Goal: Find specific page/section: Find specific page/section

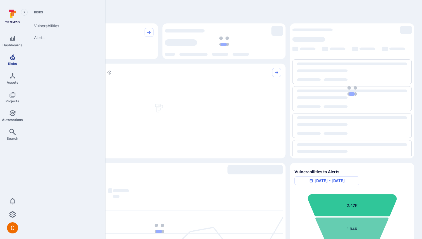
click at [13, 58] on icon "Risks" at bounding box center [12, 57] width 5 height 6
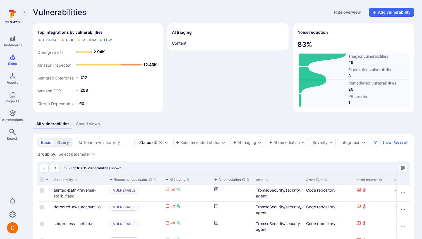
click at [202, 66] on div "AI triaging Content" at bounding box center [227, 67] width 121 height 89
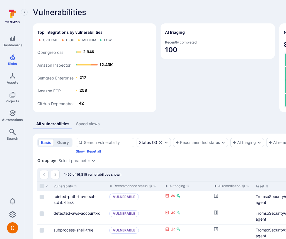
click at [165, 32] on div "AI triaging" at bounding box center [217, 32] width 105 height 9
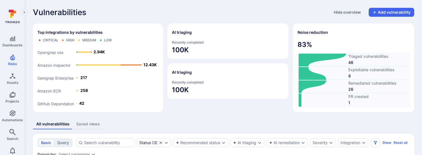
click at [186, 14] on div "Vulnerabilities Hide overview Add vulnerability" at bounding box center [223, 12] width 381 height 9
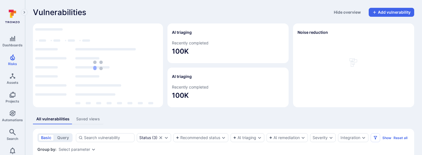
click at [206, 15] on div "Vulnerabilities Hide overview Add vulnerability" at bounding box center [223, 12] width 381 height 9
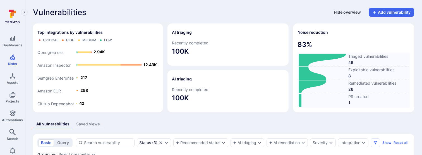
click at [342, 12] on button "Hide overview" at bounding box center [347, 12] width 34 height 9
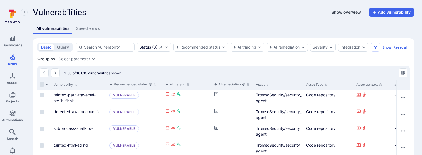
click at [336, 14] on button "Show overview" at bounding box center [346, 12] width 36 height 9
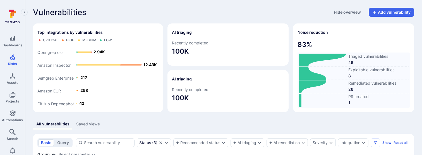
click at [176, 12] on div "Vulnerabilities Hide overview Add vulnerability" at bounding box center [223, 12] width 381 height 9
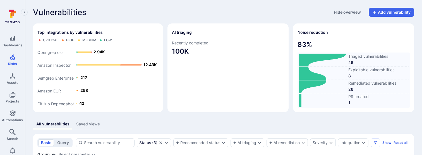
click at [181, 9] on div "Vulnerabilities Hide overview Add vulnerability" at bounding box center [223, 12] width 381 height 9
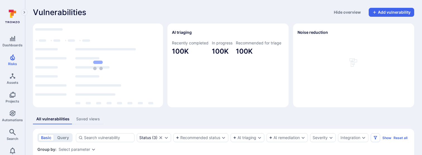
click at [253, 12] on div "Vulnerabilities Hide overview Add vulnerability" at bounding box center [223, 12] width 381 height 9
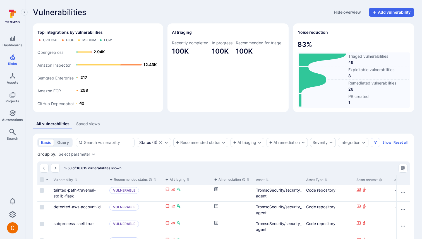
click at [288, 128] on div "All vulnerabilities Saved views" at bounding box center [223, 124] width 381 height 10
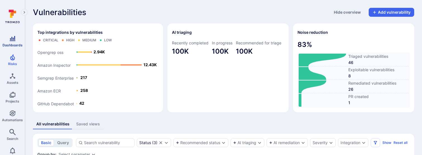
click at [17, 43] on span "Dashboards" at bounding box center [13, 45] width 20 height 4
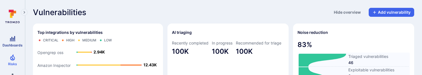
click at [17, 40] on link "Dashboards" at bounding box center [12, 41] width 25 height 16
